Goal: Check status: Check status

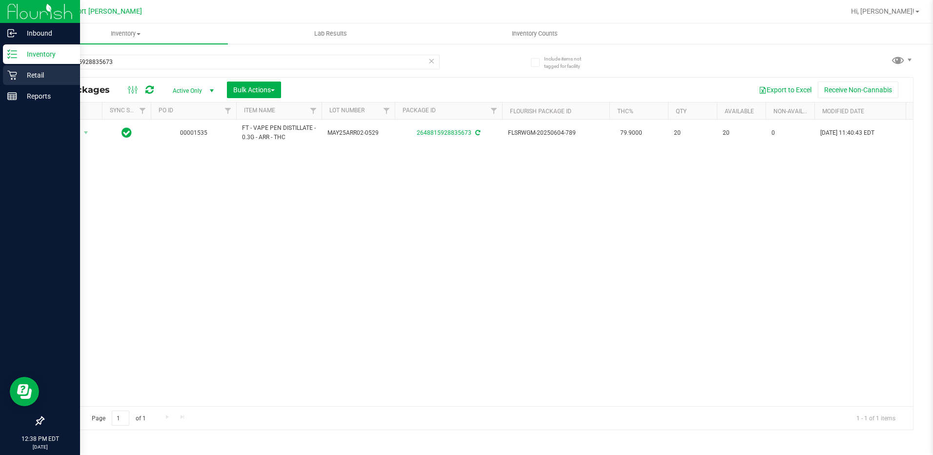
click at [16, 73] on icon at bounding box center [11, 75] width 9 height 9
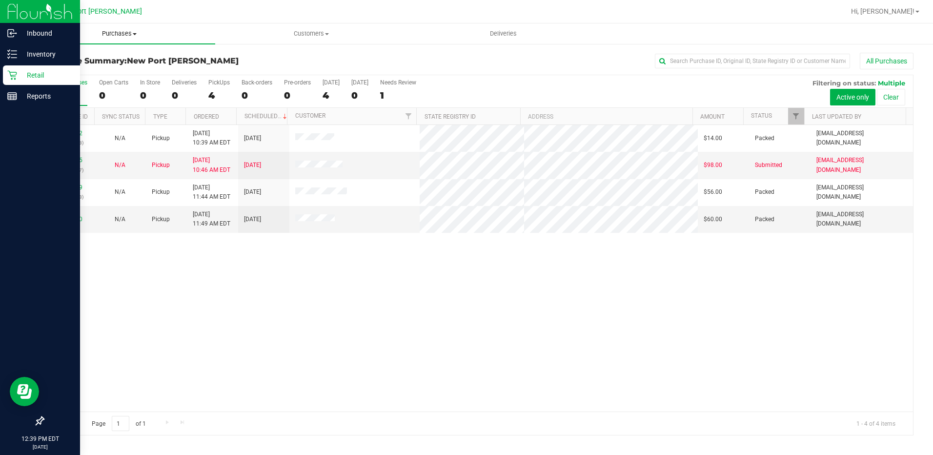
click at [133, 33] on span at bounding box center [135, 34] width 4 height 2
click at [114, 72] on li "Fulfillment" at bounding box center [119, 71] width 192 height 12
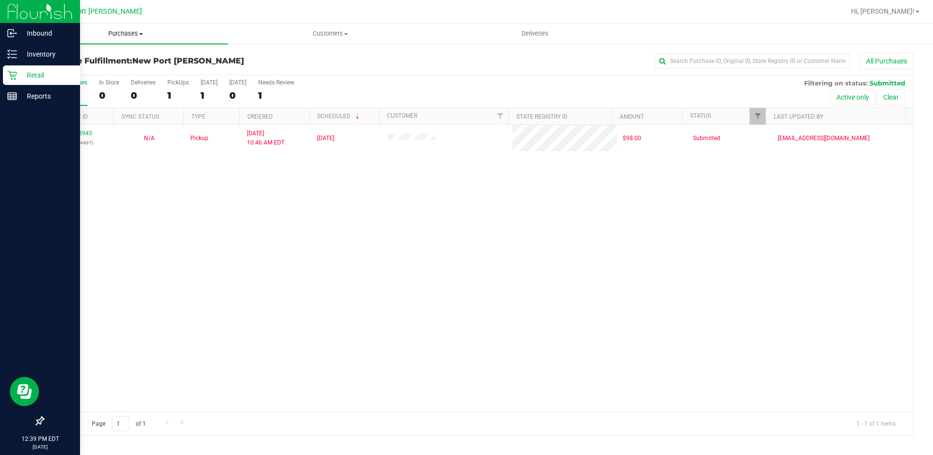
click at [131, 35] on span "Purchases" at bounding box center [125, 33] width 205 height 9
click at [112, 71] on li "Fulfillment" at bounding box center [125, 71] width 205 height 12
drag, startPoint x: 551, startPoint y: 243, endPoint x: 517, endPoint y: 180, distance: 71.9
click at [551, 243] on div "12018945 (328694487) N/A Pickup [DATE] 10:46 AM EDT 9/28/2025 $98.00 Submitted …" at bounding box center [478, 268] width 870 height 287
